Goal: Information Seeking & Learning: Learn about a topic

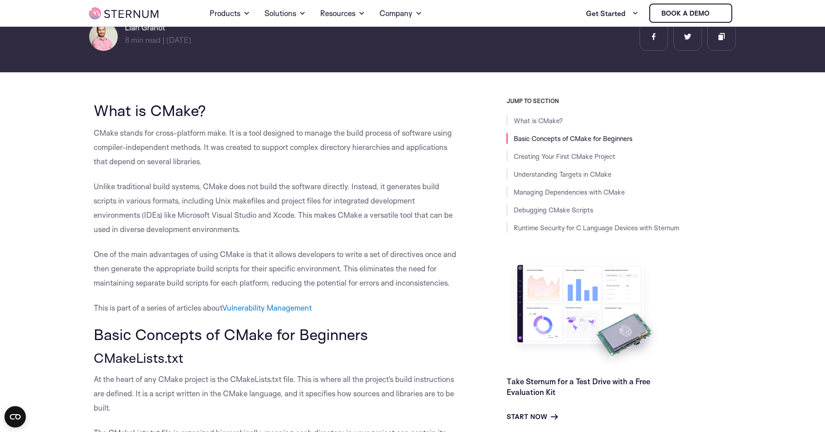
scroll to position [178, 0]
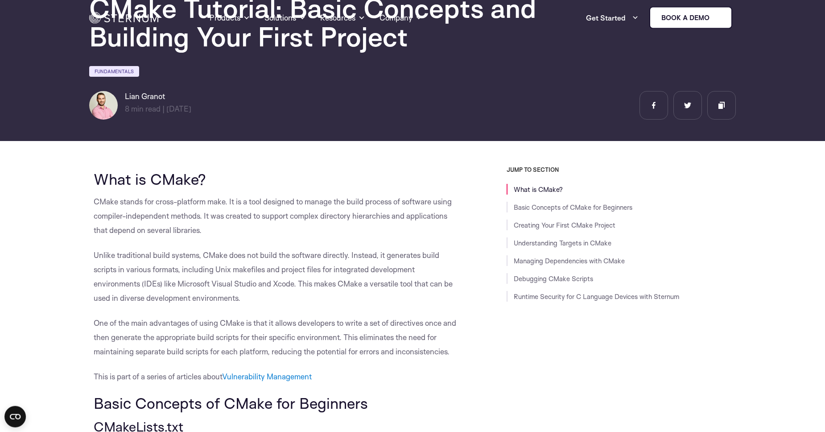
scroll to position [0, 0]
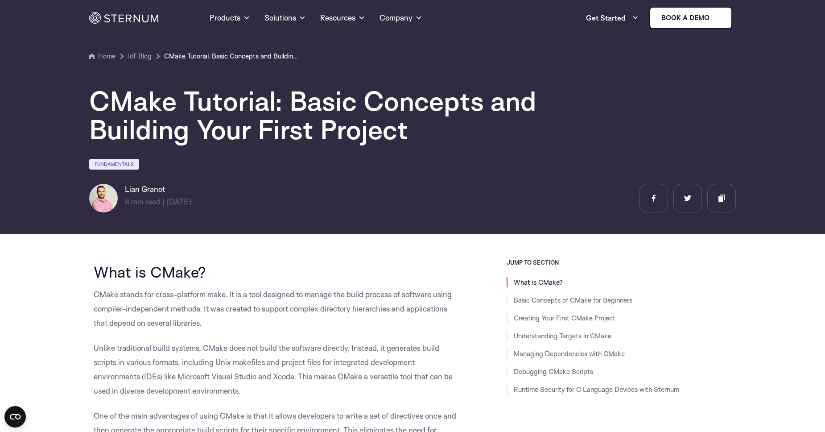
click at [764, 72] on section "Home IoT Blog" at bounding box center [412, 114] width 825 height 240
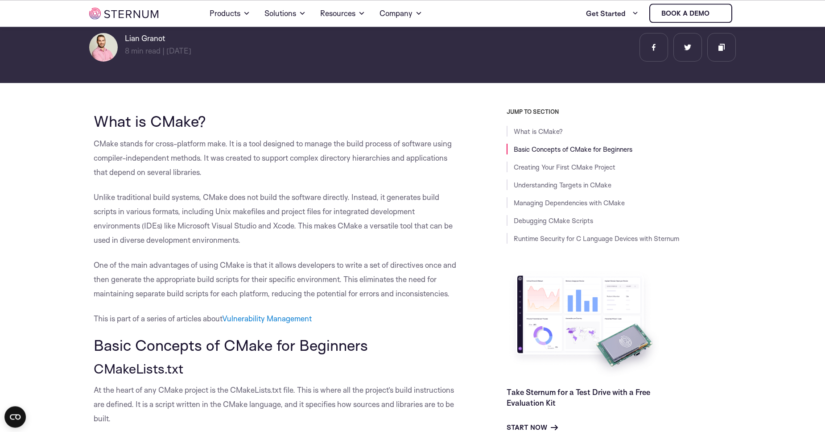
scroll to position [169, 0]
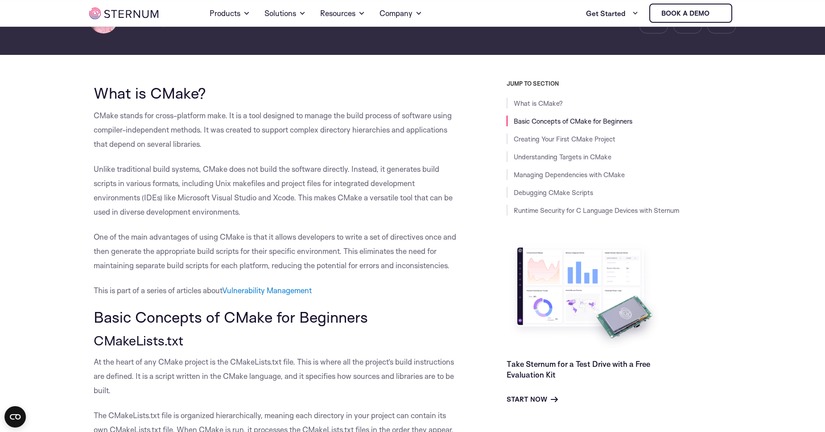
click at [351, 170] on p "Unlike traditional build systems, CMake does not build the software directly. I…" at bounding box center [278, 190] width 368 height 57
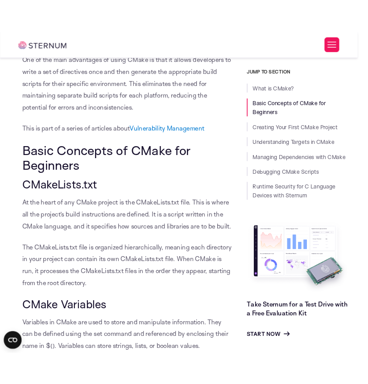
scroll to position [421, 0]
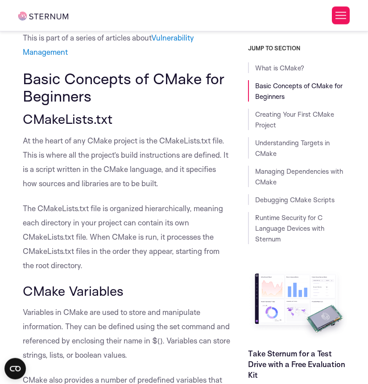
scroll to position [573, 0]
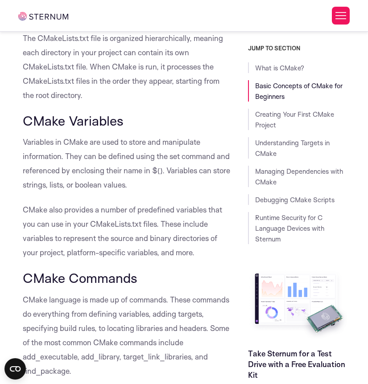
scroll to position [751, 0]
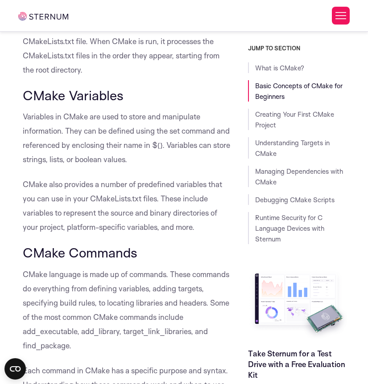
click at [74, 203] on p "CMake also provides a number of predefined variables that you can use in your C…" at bounding box center [126, 206] width 207 height 57
click at [124, 154] on p "Variables in CMake are used to store and manipulate information. They can be de…" at bounding box center [126, 138] width 207 height 57
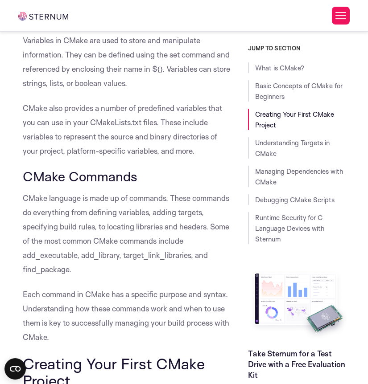
scroll to position [853, 0]
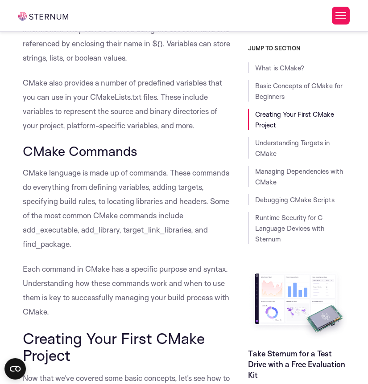
click at [66, 226] on p "CMake language is made up of commands. These commands do everything from defini…" at bounding box center [126, 209] width 207 height 86
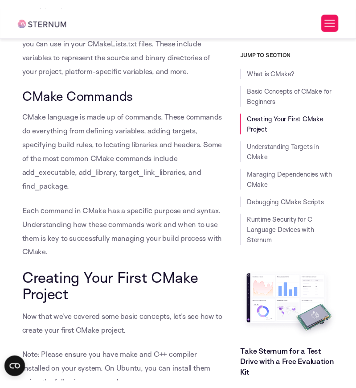
scroll to position [929, 0]
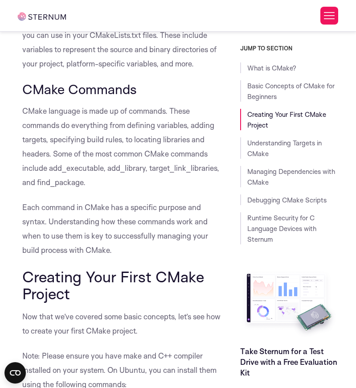
click at [155, 214] on p "Each command in CMake has a specific purpose and syntax. Understanding how thes…" at bounding box center [122, 228] width 200 height 57
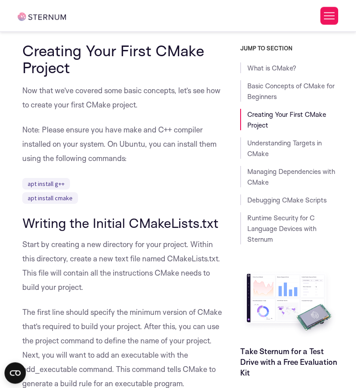
scroll to position [1158, 0]
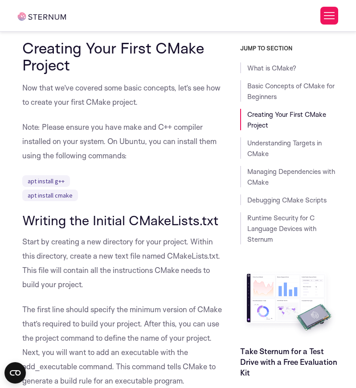
click at [131, 244] on p "Start by creating a new directory for your project. Within this directory, crea…" at bounding box center [122, 263] width 200 height 57
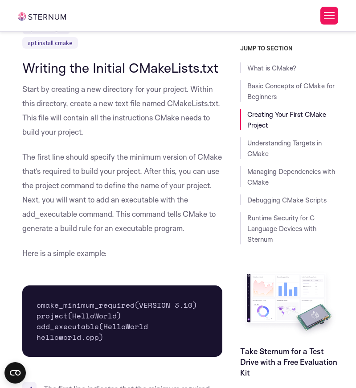
scroll to position [1336, 0]
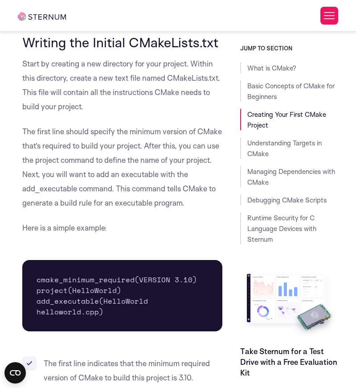
click at [75, 180] on p "The first line should specify the minimum version of CMake that’s required to b…" at bounding box center [122, 167] width 200 height 86
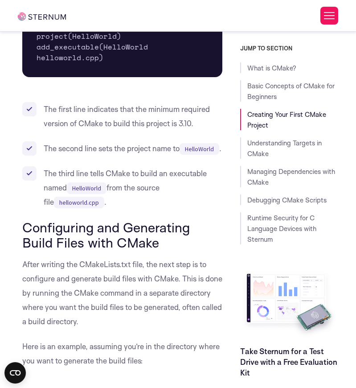
scroll to position [1615, 0]
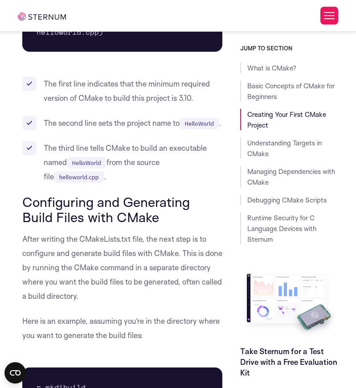
click at [109, 217] on h3 "Configuring and Generating Build Files with CMake" at bounding box center [122, 209] width 200 height 30
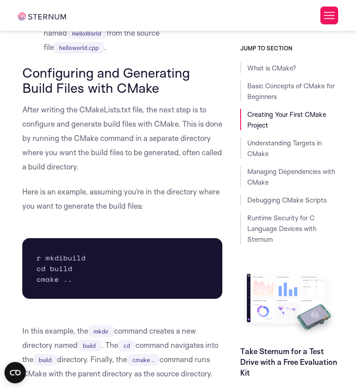
scroll to position [1743, 0]
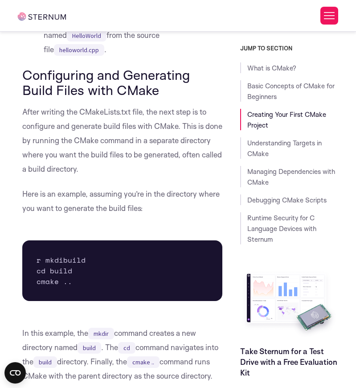
click at [174, 97] on h3 "Configuring and Generating Build Files with CMake" at bounding box center [122, 82] width 200 height 30
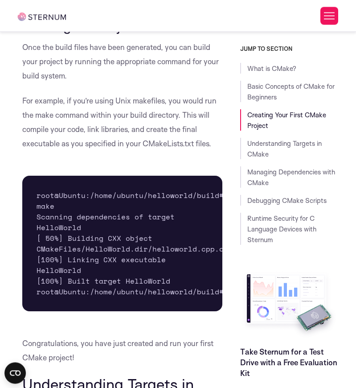
scroll to position [2607, 0]
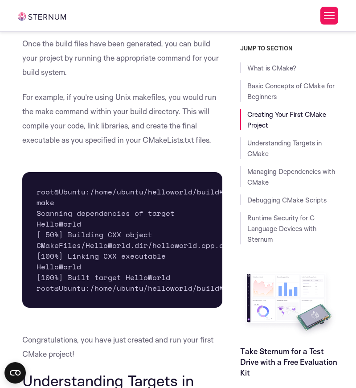
click at [187, 147] on p "For example, if you’re using Unix makefiles, you would run the make command wit…" at bounding box center [122, 118] width 200 height 57
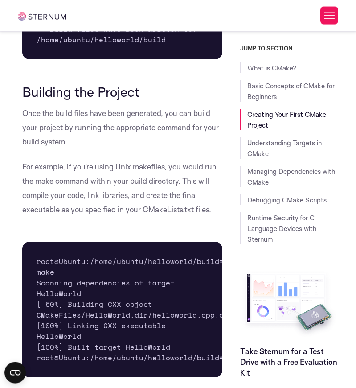
scroll to position [2505, 0]
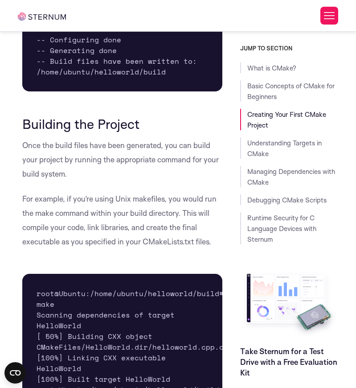
click at [155, 222] on p "For example, if you’re using Unix makefiles, you would run the make command wit…" at bounding box center [122, 220] width 200 height 57
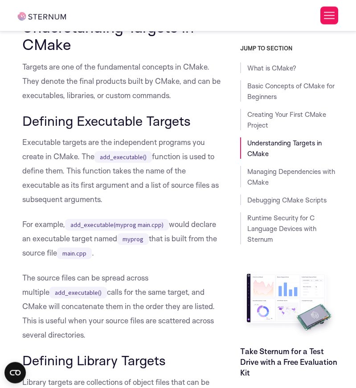
scroll to position [2963, 0]
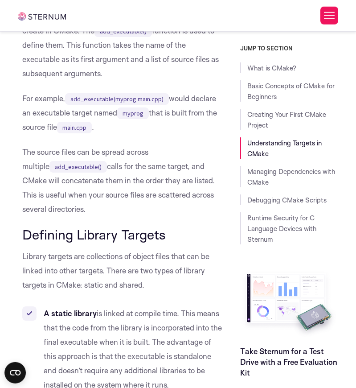
scroll to position [3090, 0]
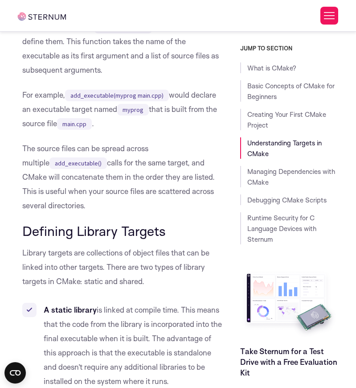
click at [119, 77] on p "Executable targets are the independent programs you create in CMake. The add_ex…" at bounding box center [122, 41] width 200 height 71
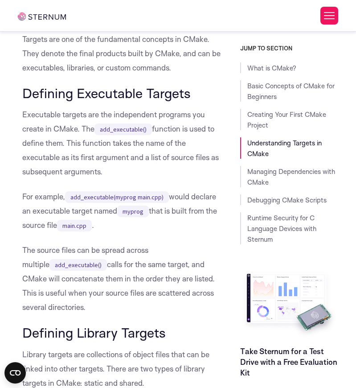
scroll to position [2963, 0]
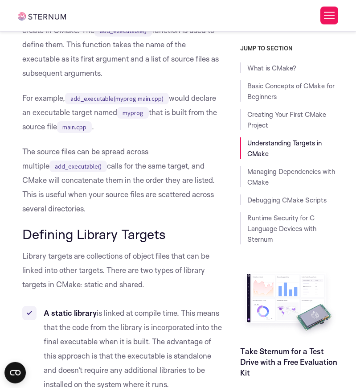
scroll to position [3090, 0]
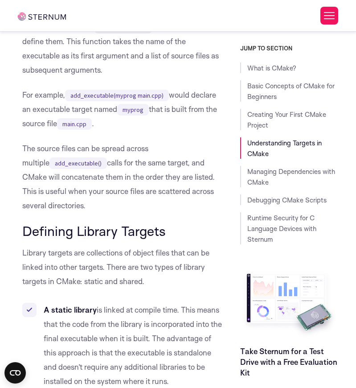
click at [89, 131] on p "For example, add_executable(myprog main.cpp) would declare an executable target…" at bounding box center [122, 109] width 200 height 43
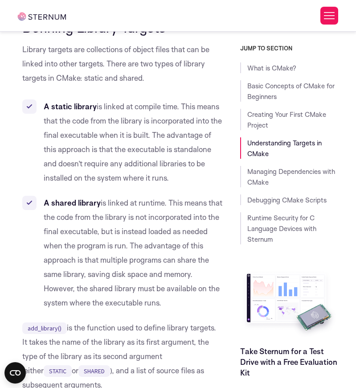
scroll to position [3319, 0]
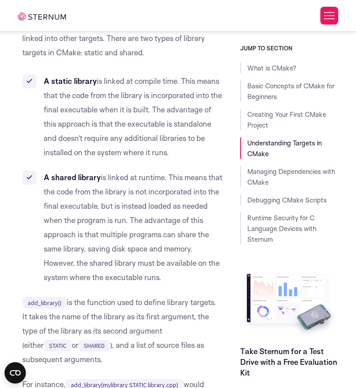
click at [33, 157] on li "A static library is linked at compile time. This means that the code from the l…" at bounding box center [122, 117] width 200 height 86
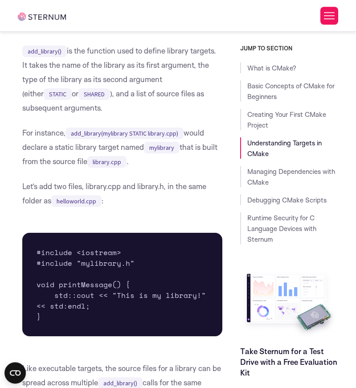
scroll to position [3573, 0]
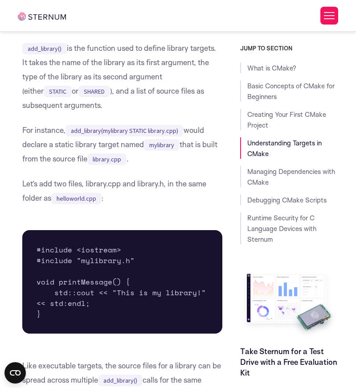
click at [102, 112] on p "add_library() is the function used to define library targets. It takes the name…" at bounding box center [122, 76] width 200 height 71
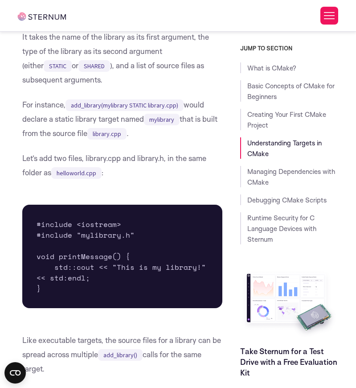
scroll to position [3624, 0]
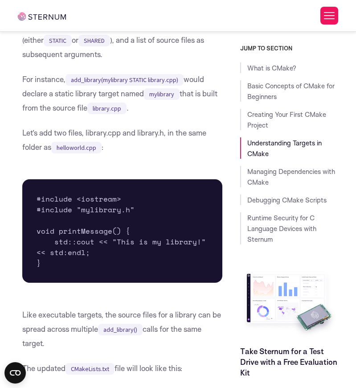
click at [177, 62] on p "add_library() is the function used to define library targets. It takes the name…" at bounding box center [122, 25] width 200 height 71
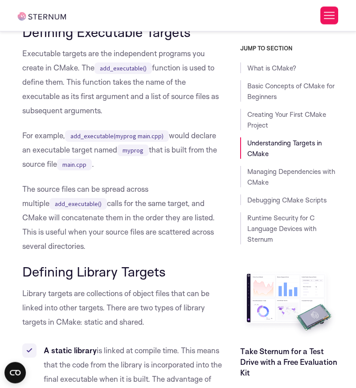
scroll to position [3039, 0]
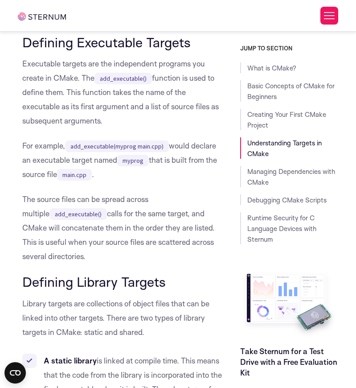
click at [78, 128] on p "Executable targets are the independent programs you create in CMake. The add_ex…" at bounding box center [122, 92] width 200 height 71
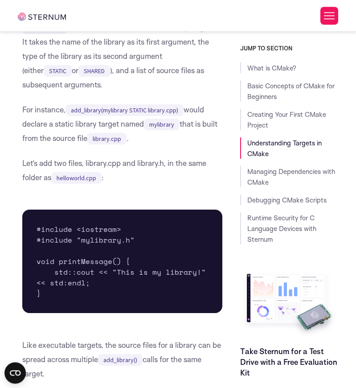
scroll to position [3598, 0]
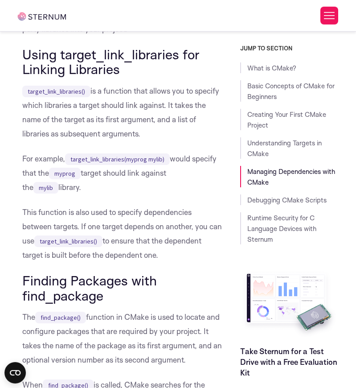
scroll to position [4869, 0]
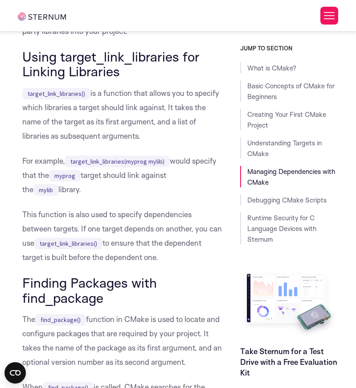
click at [141, 143] on p "target_link_libraries() is a function that allows you to specify which librarie…" at bounding box center [122, 114] width 200 height 57
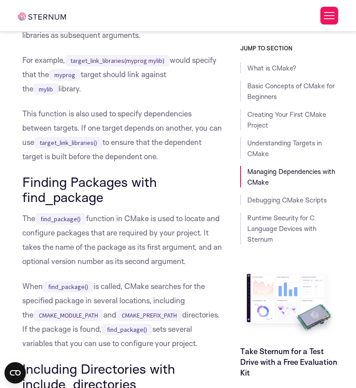
scroll to position [4971, 0]
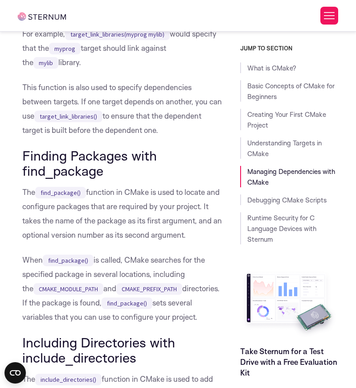
scroll to position [5022, 0]
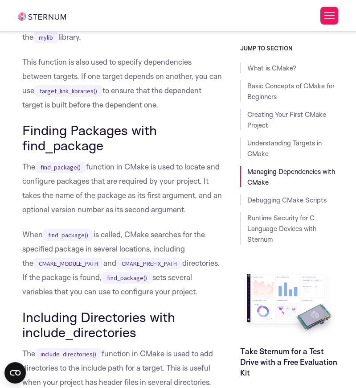
drag, startPoint x: 66, startPoint y: 100, endPoint x: 93, endPoint y: 146, distance: 52.9
copy p "target_link_libraries(myprog mylib) would specify that the myprog target should…"
click at [38, 112] on p "This function is also used to specify dependencies between targets. If one targ…" at bounding box center [122, 83] width 200 height 57
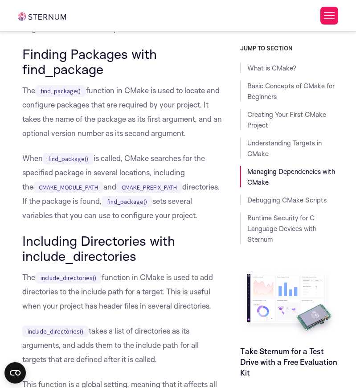
scroll to position [5124, 0]
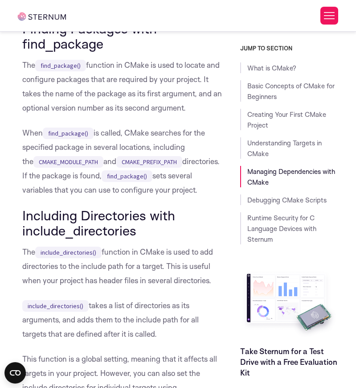
click at [103, 51] on h3 "Finding Packages with find_package" at bounding box center [122, 36] width 200 height 30
drag, startPoint x: 25, startPoint y: 187, endPoint x: 200, endPoint y: 204, distance: 176.1
click at [200, 115] on p "The find_package() function in CMake is used to locate and configure packages t…" at bounding box center [122, 86] width 200 height 57
copy p "t takes the name of the package as its first argument, and an optional version …"
click at [149, 197] on p "When find_package() is called, CMake searches for the specified package in seve…" at bounding box center [122, 161] width 200 height 71
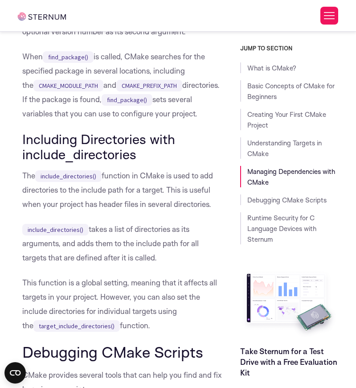
scroll to position [5225, 0]
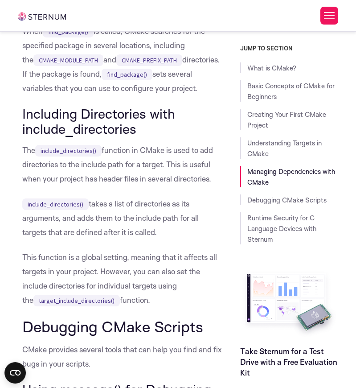
click at [58, 136] on h3 "Including Directories with include_directories" at bounding box center [122, 121] width 200 height 30
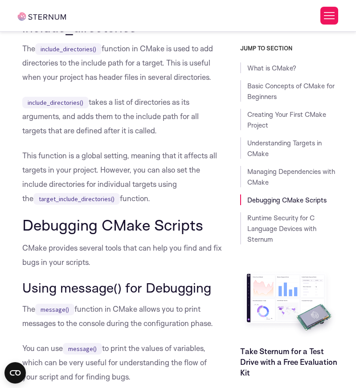
scroll to position [5352, 0]
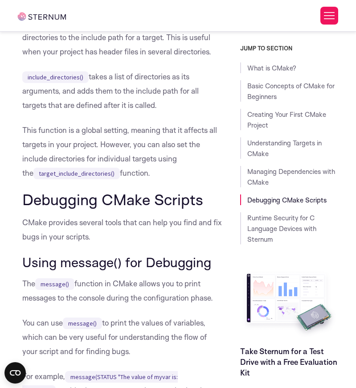
click at [31, 112] on p "include_directories() takes a list of directories as its arguments, and adds th…" at bounding box center [122, 91] width 200 height 43
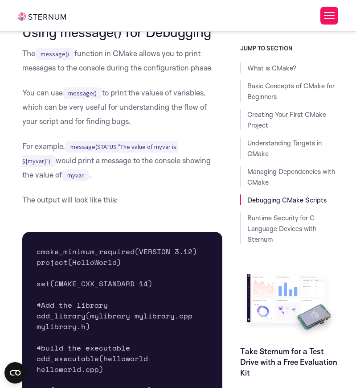
scroll to position [5581, 0]
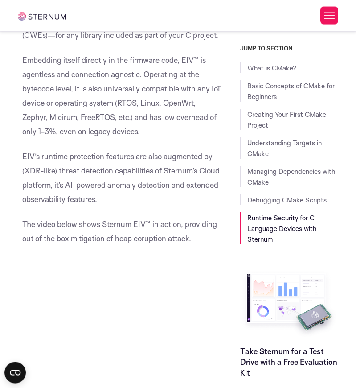
scroll to position [7615, 0]
